Goal: Information Seeking & Learning: Learn about a topic

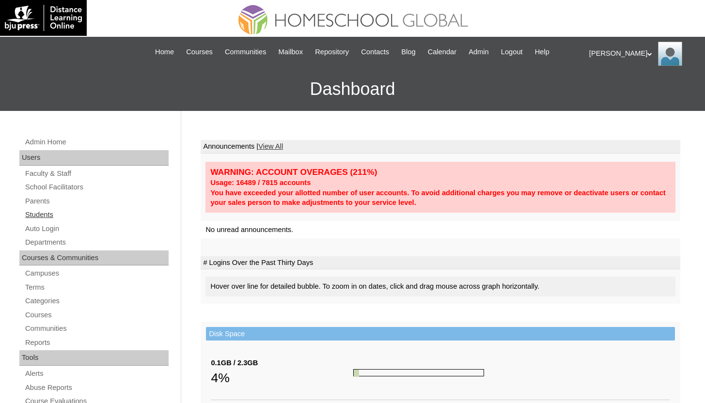
click at [52, 214] on link "Students" at bounding box center [96, 215] width 144 height 12
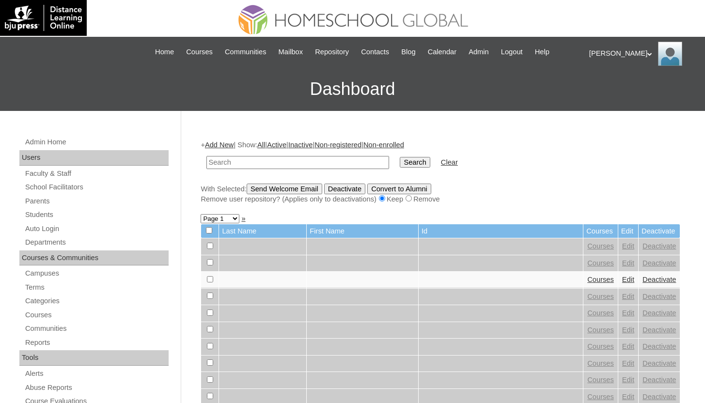
click at [289, 162] on input "text" at bounding box center [298, 162] width 183 height 13
type input "Kate Lexie"
click at [400, 157] on input "Search" at bounding box center [415, 162] width 30 height 11
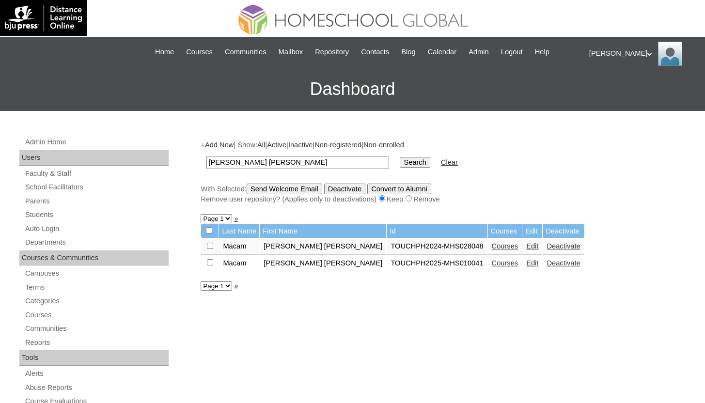
click at [492, 264] on link "Courses" at bounding box center [505, 263] width 27 height 8
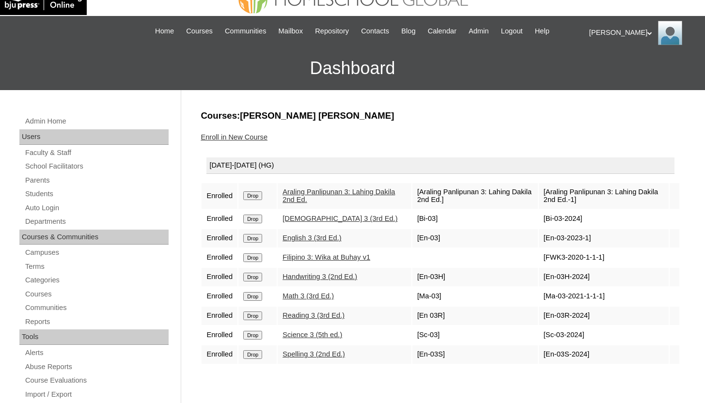
scroll to position [20, 0]
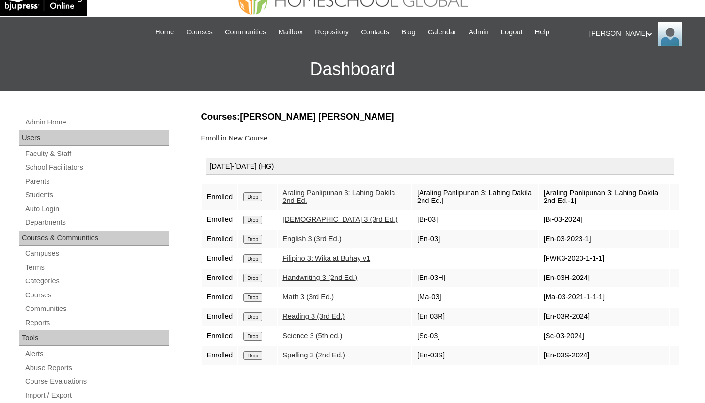
click at [326, 336] on link "Science 3 (5th ed.)" at bounding box center [313, 336] width 60 height 8
